Goal: Navigation & Orientation: Find specific page/section

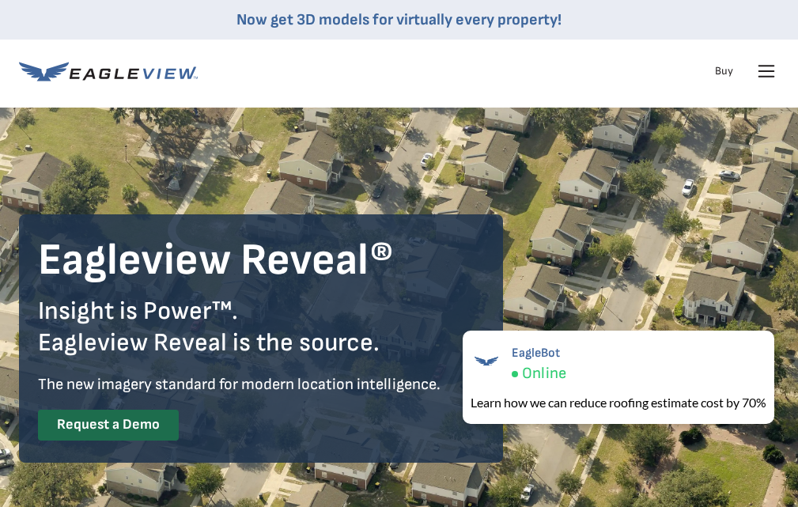
click at [774, 69] on icon at bounding box center [766, 71] width 25 height 25
click at [756, 77] on rect at bounding box center [766, 71] width 25 height 25
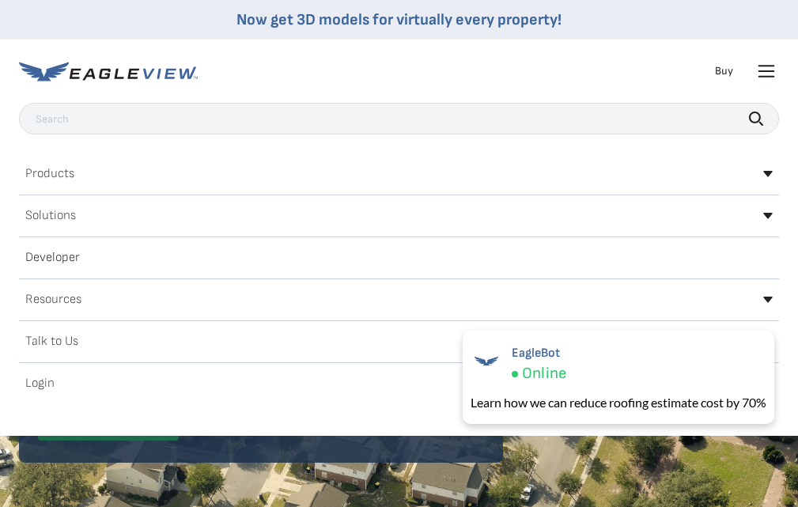
click at [43, 387] on h2 "Login" at bounding box center [39, 383] width 29 height 13
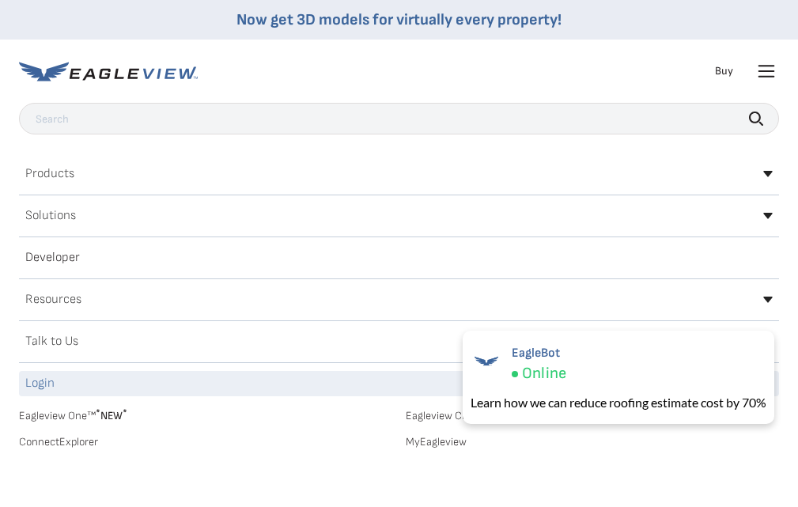
click at [66, 416] on link "Eagleview One™ * NEW *" at bounding box center [206, 413] width 374 height 18
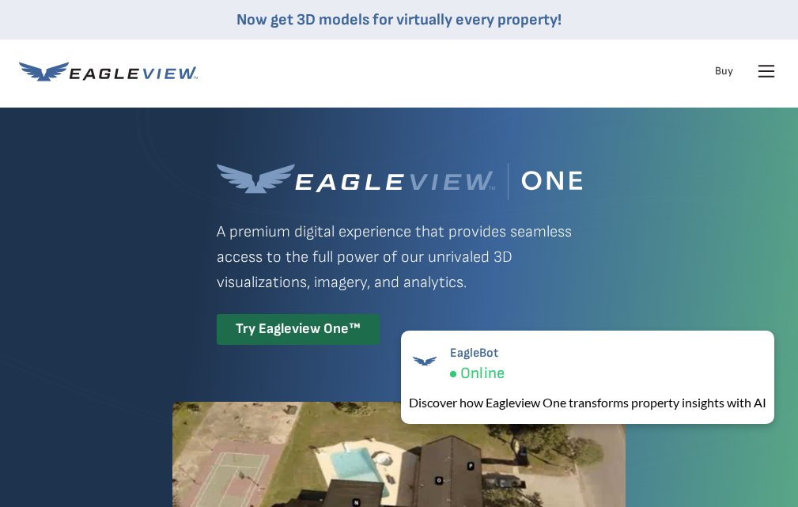
click at [760, 66] on icon at bounding box center [766, 66] width 15 height 0
click at [767, 64] on icon at bounding box center [766, 71] width 19 height 19
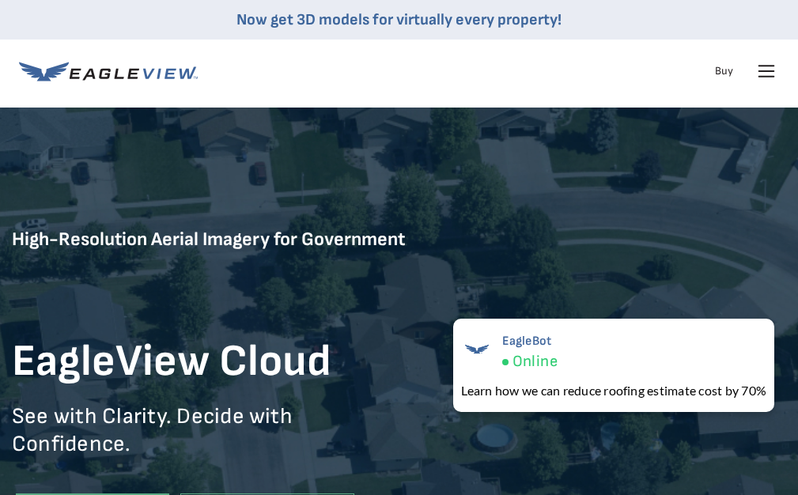
click at [760, 73] on icon at bounding box center [766, 71] width 25 height 25
click at [769, 72] on icon at bounding box center [766, 71] width 19 height 19
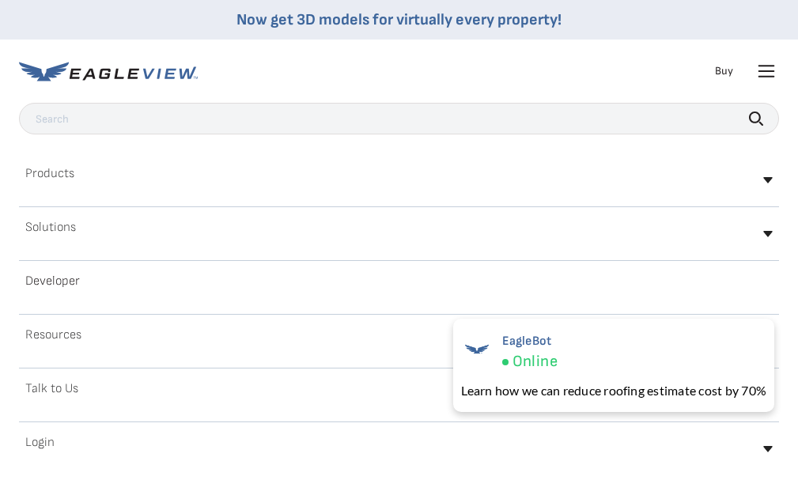
click at [43, 442] on h2 "Login" at bounding box center [39, 442] width 29 height 13
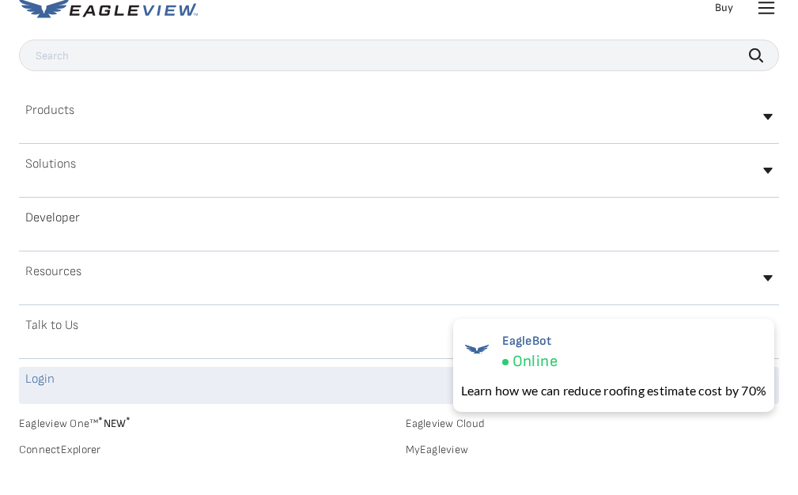
scroll to position [95, 0]
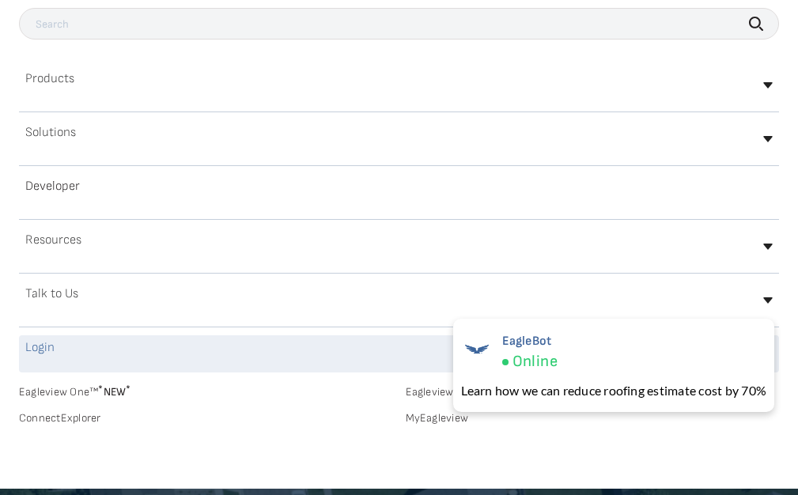
click at [92, 418] on link "ConnectExplorer" at bounding box center [206, 418] width 374 height 14
